Goal: Find specific page/section: Find specific page/section

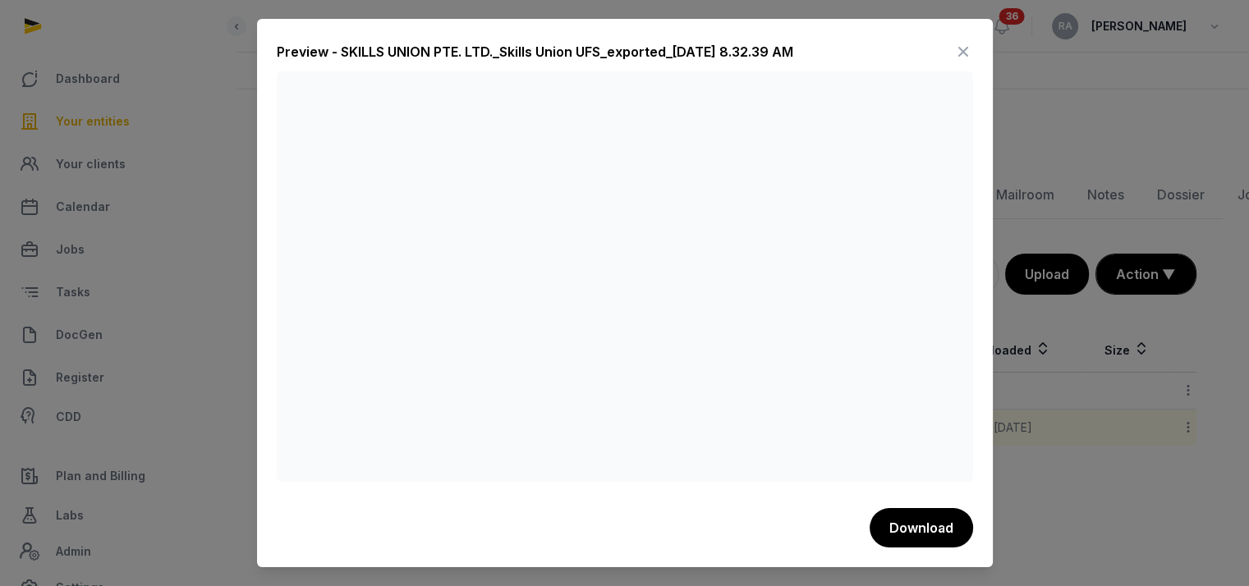
click at [964, 49] on icon at bounding box center [964, 52] width 20 height 26
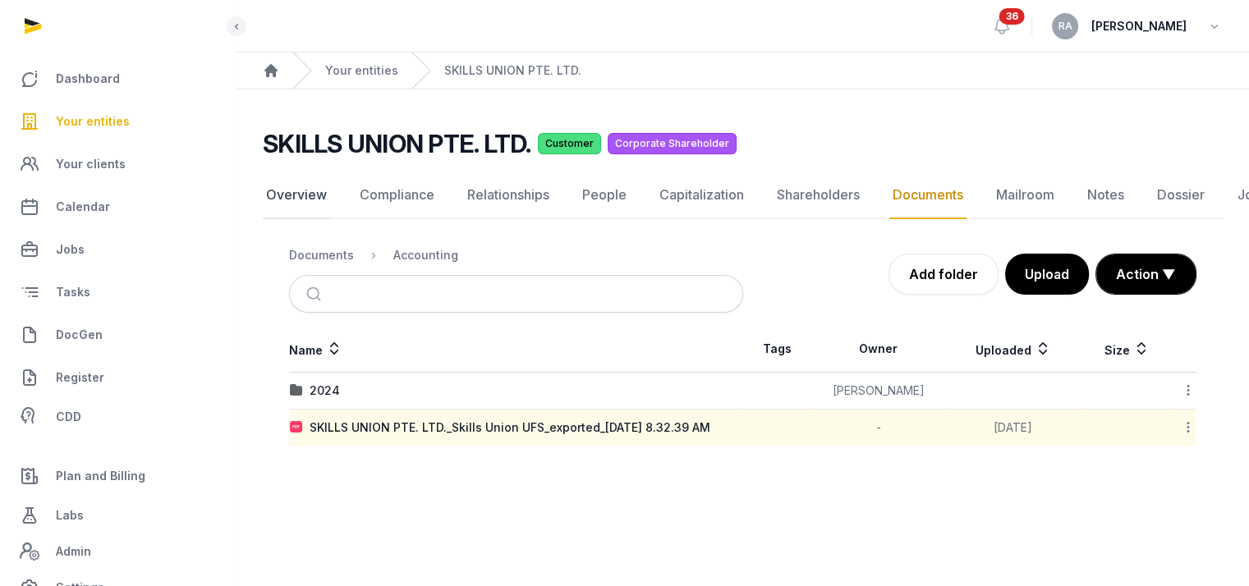
click at [303, 182] on link "Overview" at bounding box center [296, 196] width 67 height 48
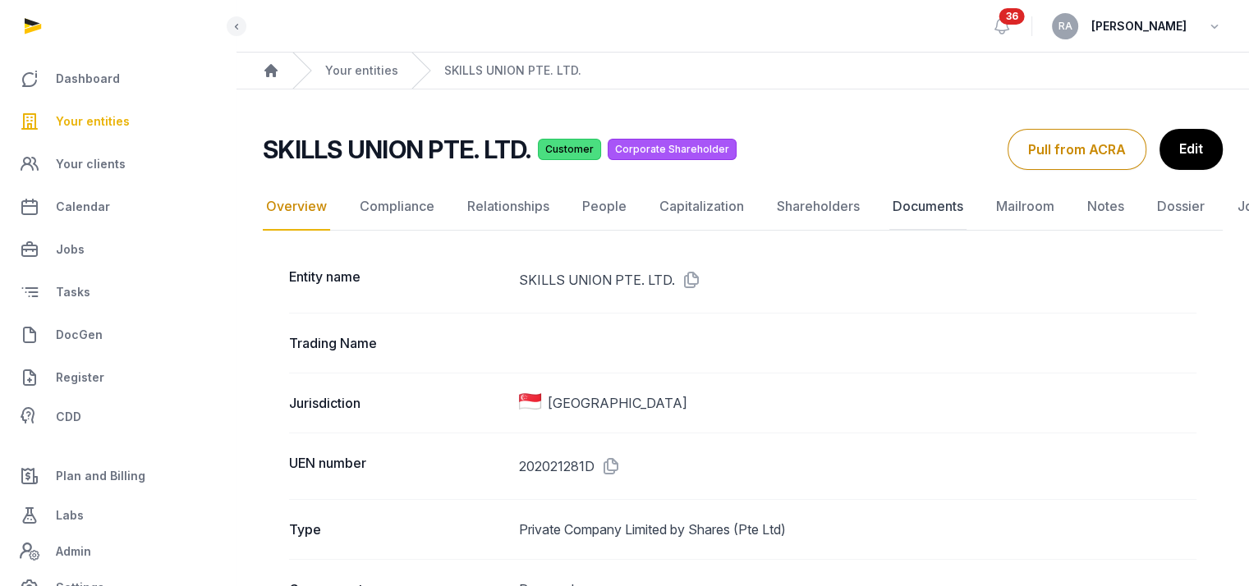
click at [930, 205] on link "Documents" at bounding box center [927, 207] width 77 height 48
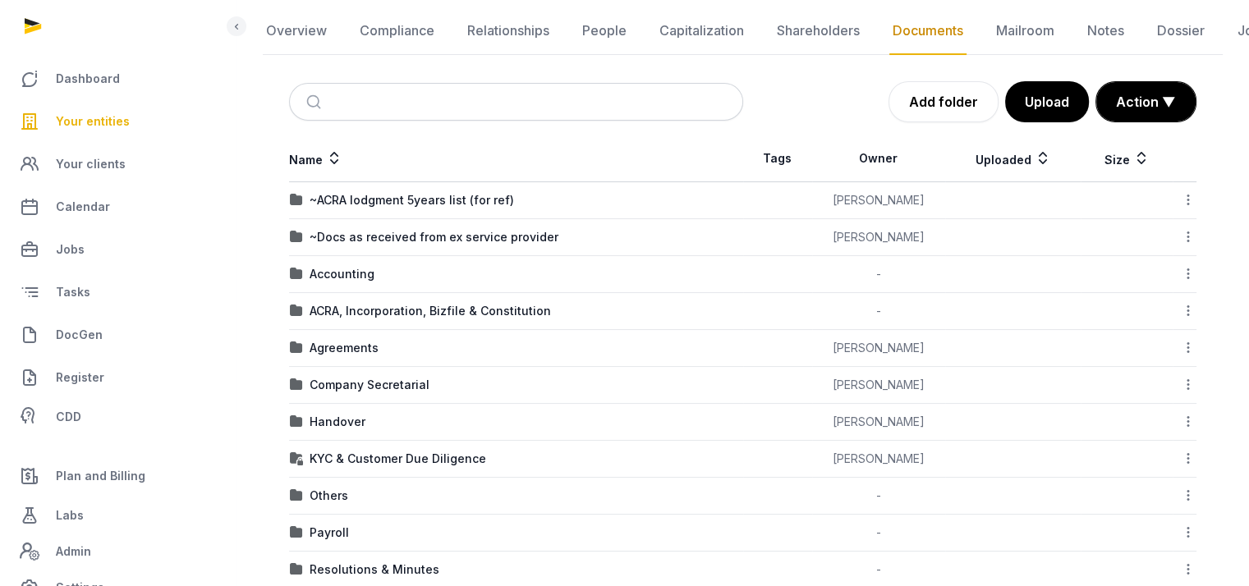
scroll to position [411, 0]
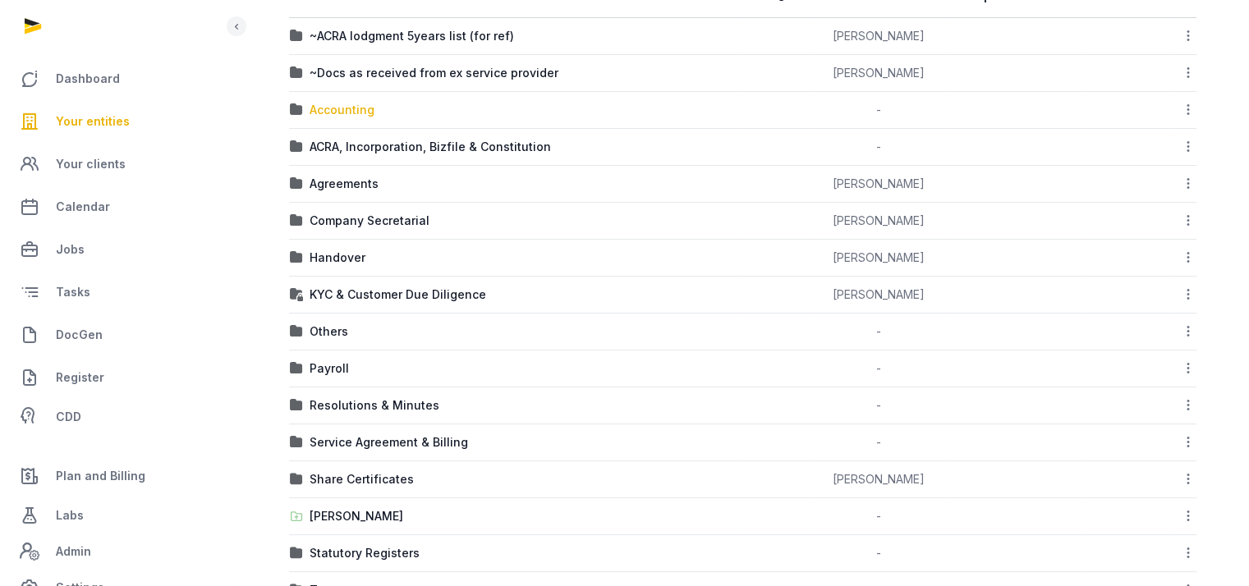
click at [353, 114] on div "Accounting" at bounding box center [342, 110] width 65 height 16
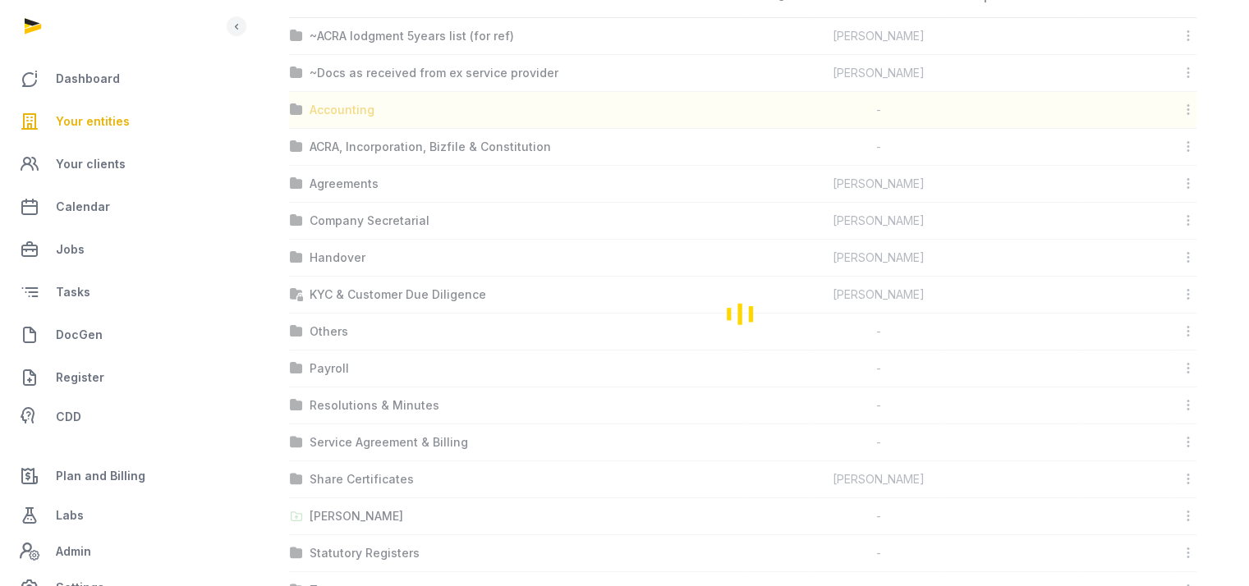
click at [353, 114] on div "Loading" at bounding box center [743, 313] width 960 height 684
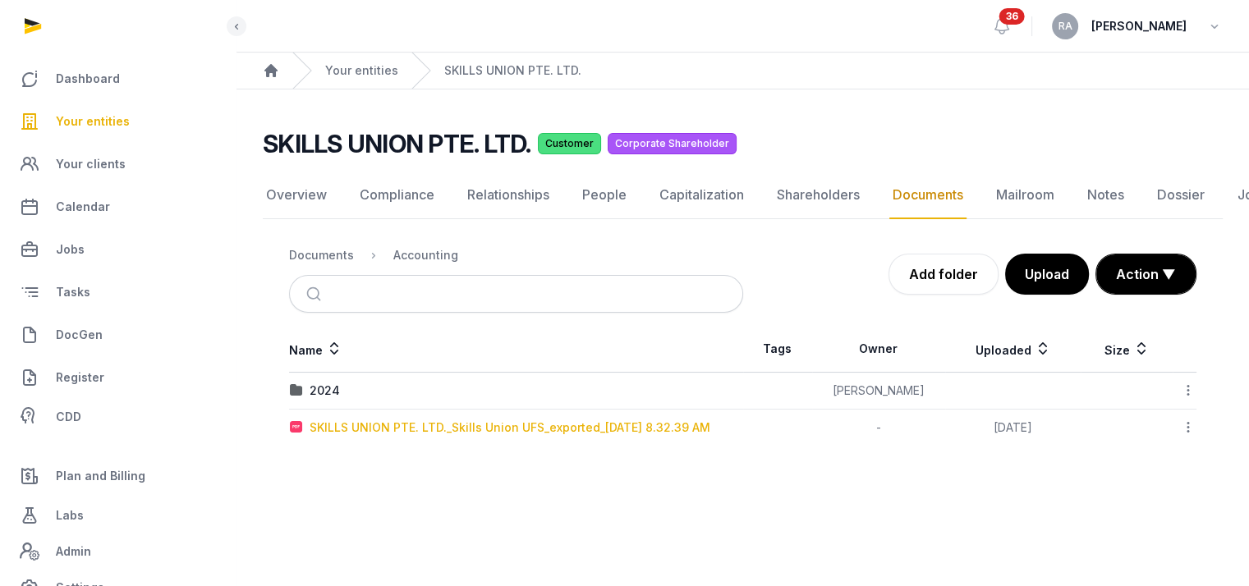
click at [425, 420] on div "SKILLS UNION PTE. LTD._Skills Union UFS_exported_[DATE] 8.32.39 AM" at bounding box center [510, 428] width 401 height 16
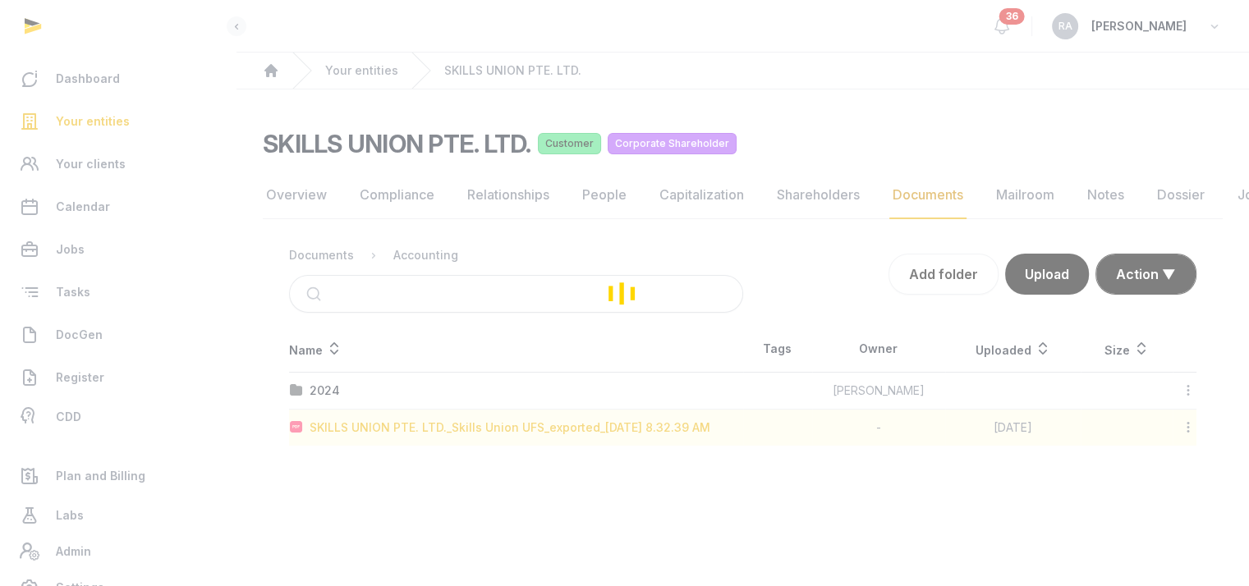
click at [425, 413] on div "Loading" at bounding box center [624, 293] width 1249 height 586
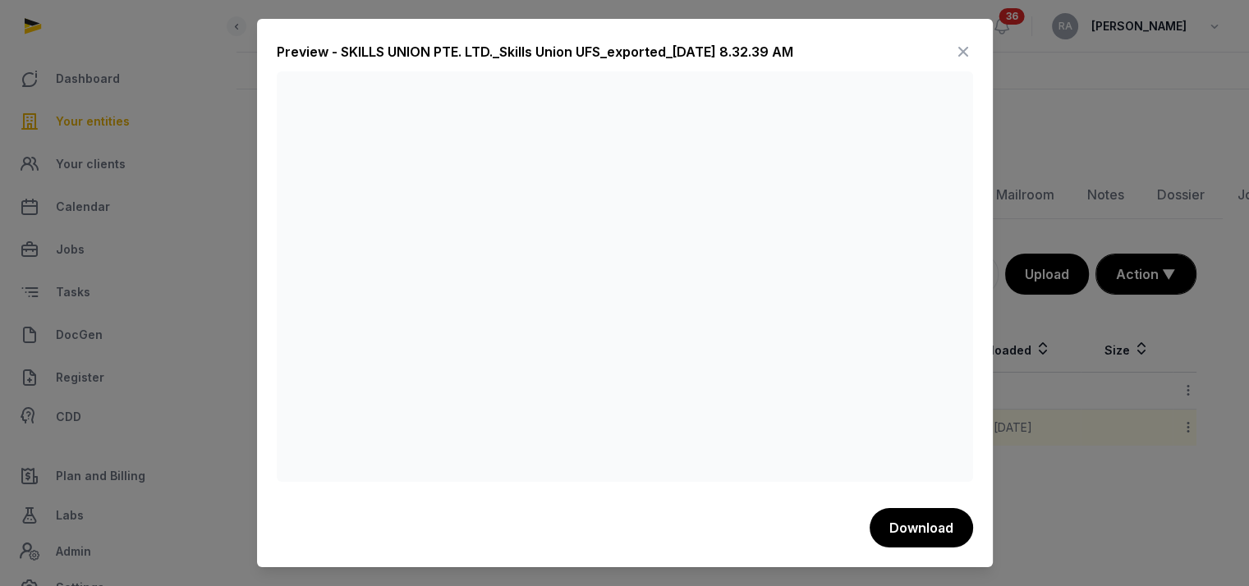
click at [957, 45] on icon at bounding box center [964, 52] width 20 height 26
